Goal: Information Seeking & Learning: Learn about a topic

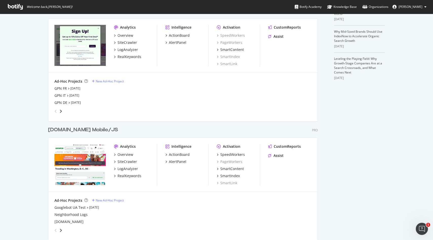
scroll to position [162, 0]
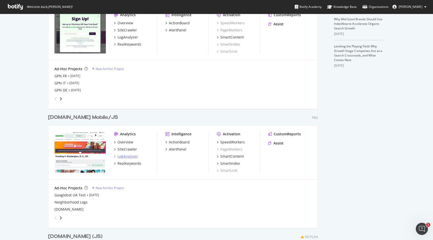
click at [135, 157] on div "LogAnalyzer" at bounding box center [128, 156] width 21 height 5
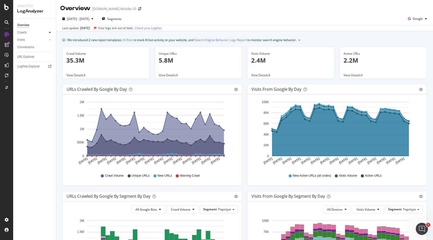
click at [48, 33] on div at bounding box center [49, 32] width 5 height 5
click at [406, 15] on icon "button" at bounding box center [409, 18] width 7 height 7
click at [412, 44] on div "OpenAI" at bounding box center [414, 46] width 35 height 9
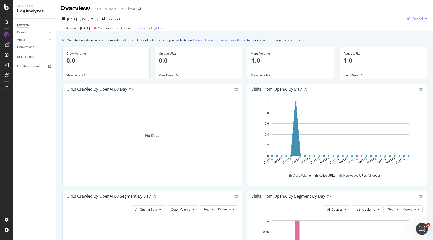
click at [416, 18] on span "OpenAI" at bounding box center [418, 18] width 10 height 4
click at [414, 57] on span "Other AI Bots" at bounding box center [418, 57] width 19 height 5
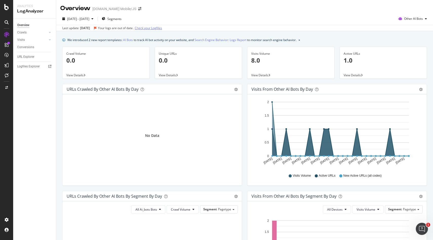
click at [157, 29] on link "Check your Logfiles" at bounding box center [148, 28] width 27 height 5
